Goal: Task Accomplishment & Management: Complete application form

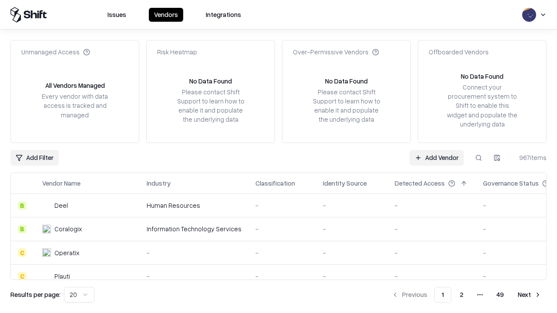
click at [437, 158] on link "Add Vendor" at bounding box center [437, 158] width 54 height 16
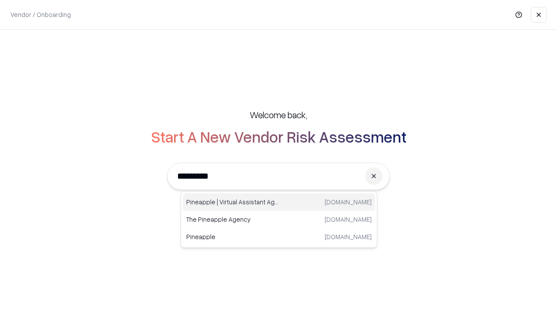
click at [279, 202] on div "Pineapple | Virtual Assistant Agency [DOMAIN_NAME]" at bounding box center [279, 202] width 192 height 17
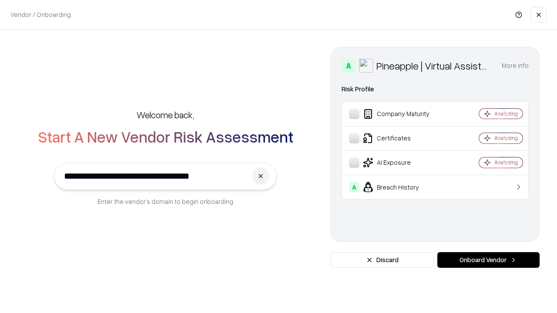
type input "**********"
click at [488, 260] on button "Onboard Vendor" at bounding box center [489, 261] width 102 height 16
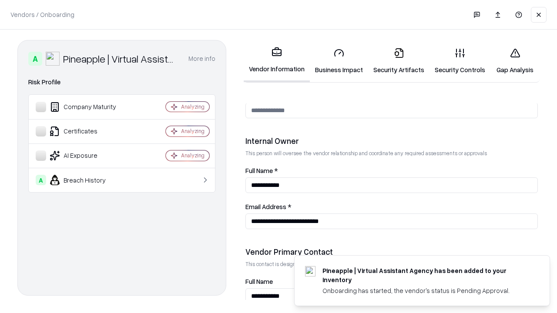
scroll to position [451, 0]
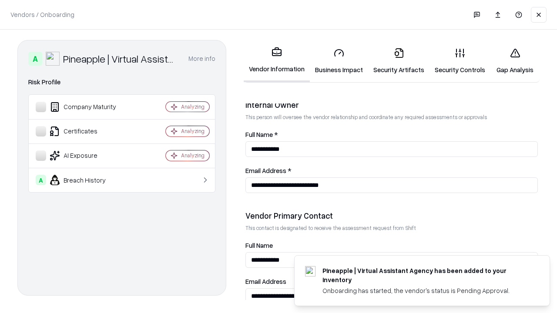
click at [339, 61] on link "Business Impact" at bounding box center [339, 61] width 58 height 40
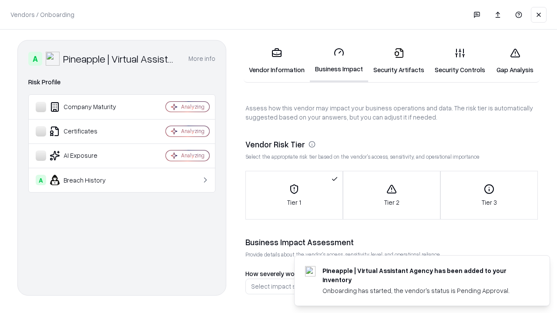
click at [515, 61] on link "Gap Analysis" at bounding box center [515, 61] width 49 height 40
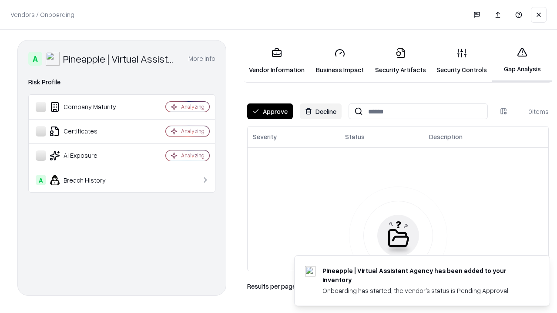
click at [270, 111] on button "Approve" at bounding box center [270, 112] width 46 height 16
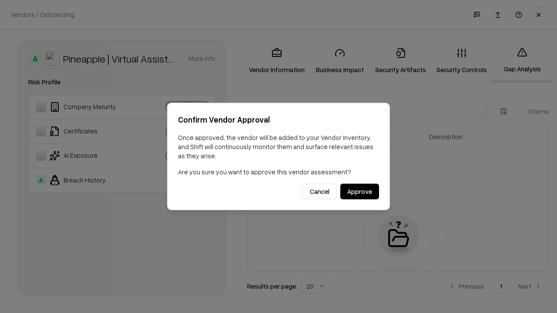
click at [360, 192] on button "Approve" at bounding box center [359, 192] width 39 height 16
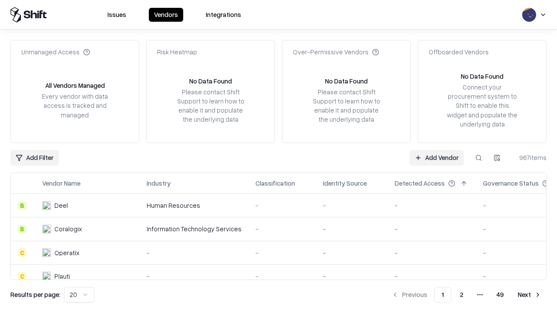
type input "**********"
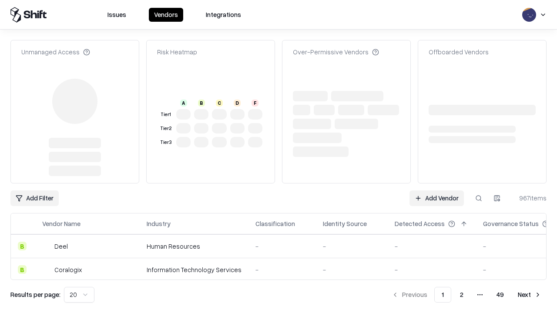
click at [437, 191] on link "Add Vendor" at bounding box center [437, 199] width 54 height 16
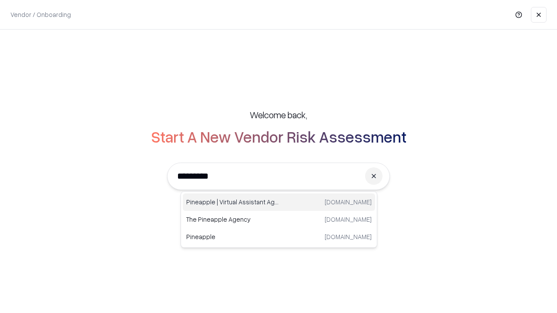
click at [279, 202] on div "Pineapple | Virtual Assistant Agency [DOMAIN_NAME]" at bounding box center [279, 202] width 192 height 17
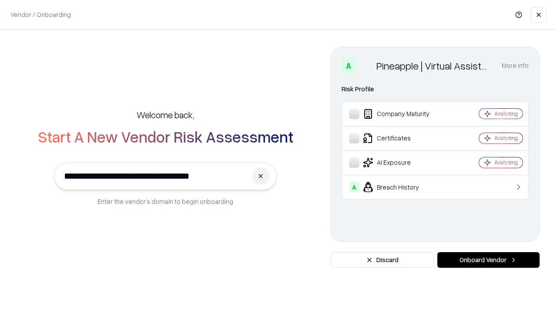
type input "**********"
click at [488, 260] on button "Onboard Vendor" at bounding box center [489, 261] width 102 height 16
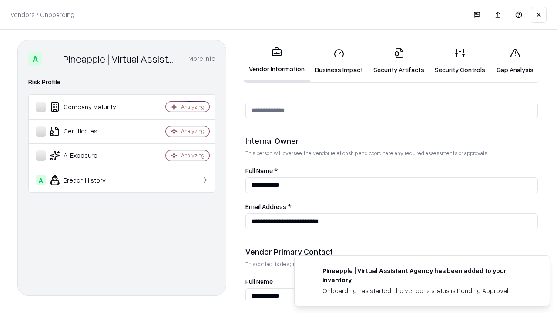
scroll to position [451, 0]
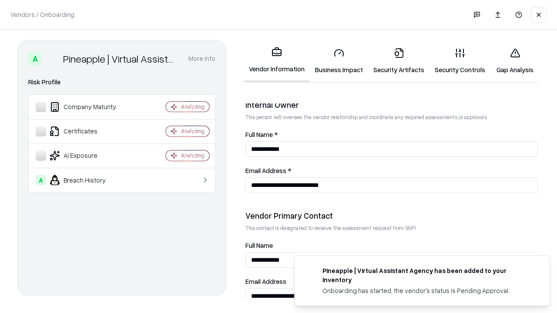
click at [515, 61] on link "Gap Analysis" at bounding box center [515, 61] width 49 height 40
